Goal: Find specific page/section: Find specific page/section

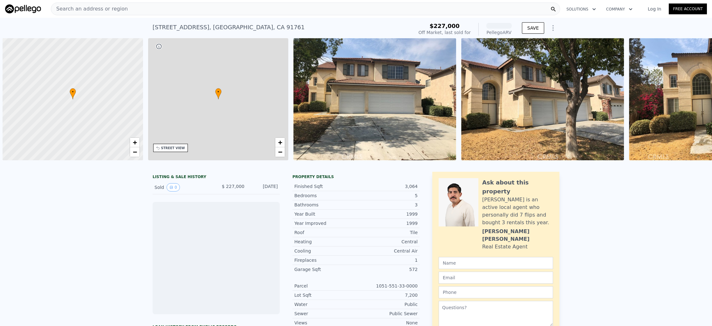
scroll to position [0, 3]
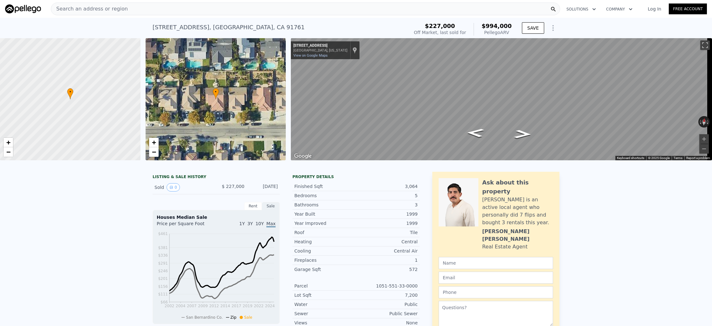
click at [143, 14] on div "Search an address or region" at bounding box center [305, 9] width 509 height 13
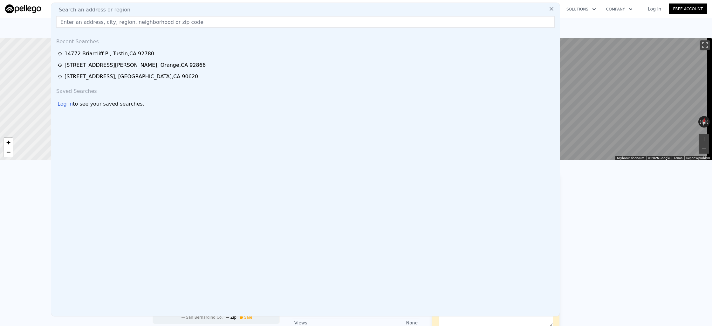
click at [145, 10] on div "Search an address or region" at bounding box center [306, 10] width 504 height 8
click at [156, 24] on input "text" at bounding box center [305, 21] width 499 height 11
paste input "[STREET_ADDRESS]"
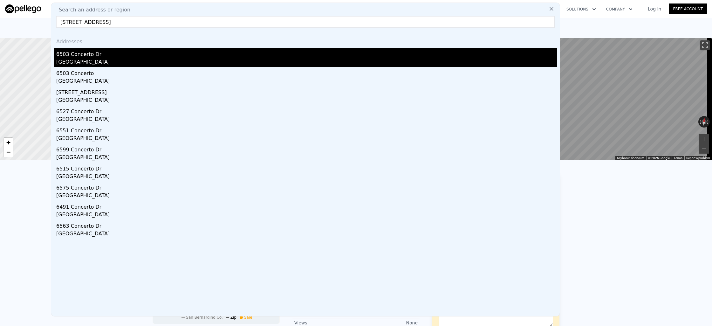
type input "[STREET_ADDRESS]"
click at [161, 55] on div "6503 Concerto Dr" at bounding box center [306, 53] width 501 height 10
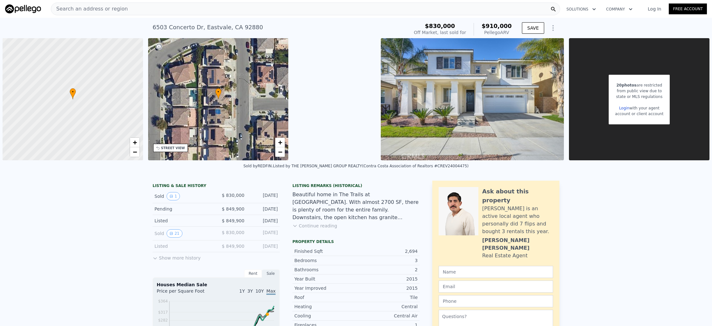
click at [217, 10] on div "Search an address or region" at bounding box center [305, 9] width 509 height 13
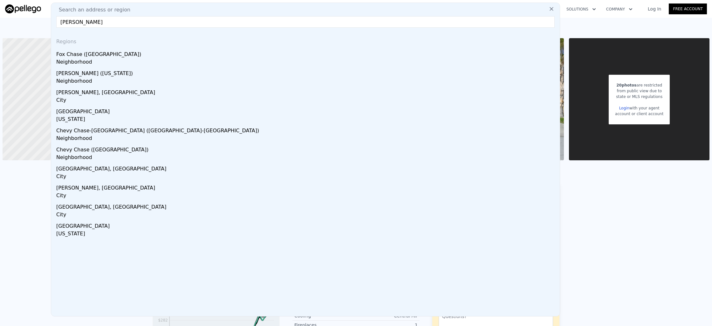
type input "[PERSON_NAME]"
